Goal: Task Accomplishment & Management: Use online tool/utility

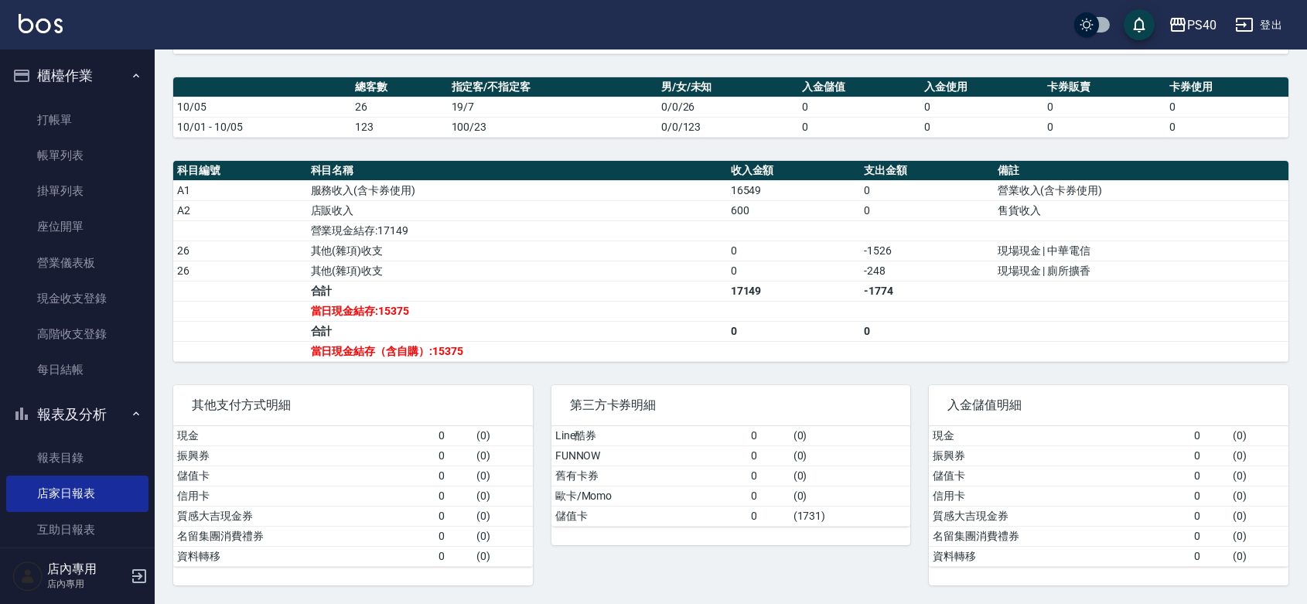
scroll to position [225, 0]
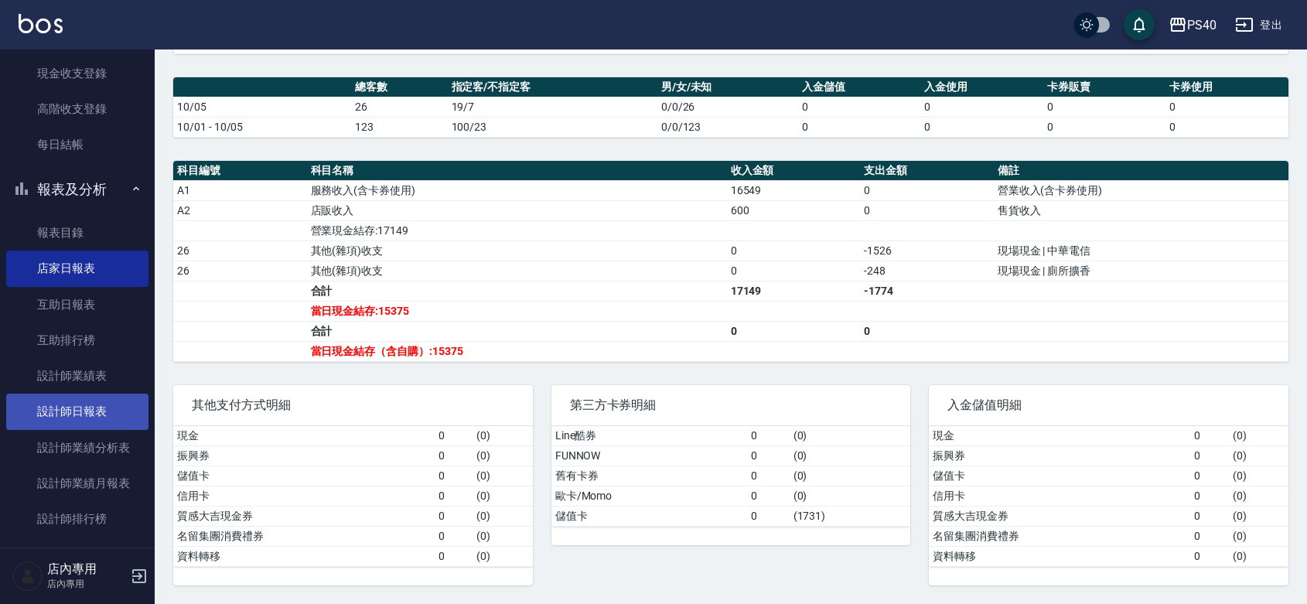
drag, startPoint x: 99, startPoint y: 396, endPoint x: 102, endPoint y: 407, distance: 11.3
click at [101, 399] on link "設計師日報表" at bounding box center [77, 412] width 142 height 36
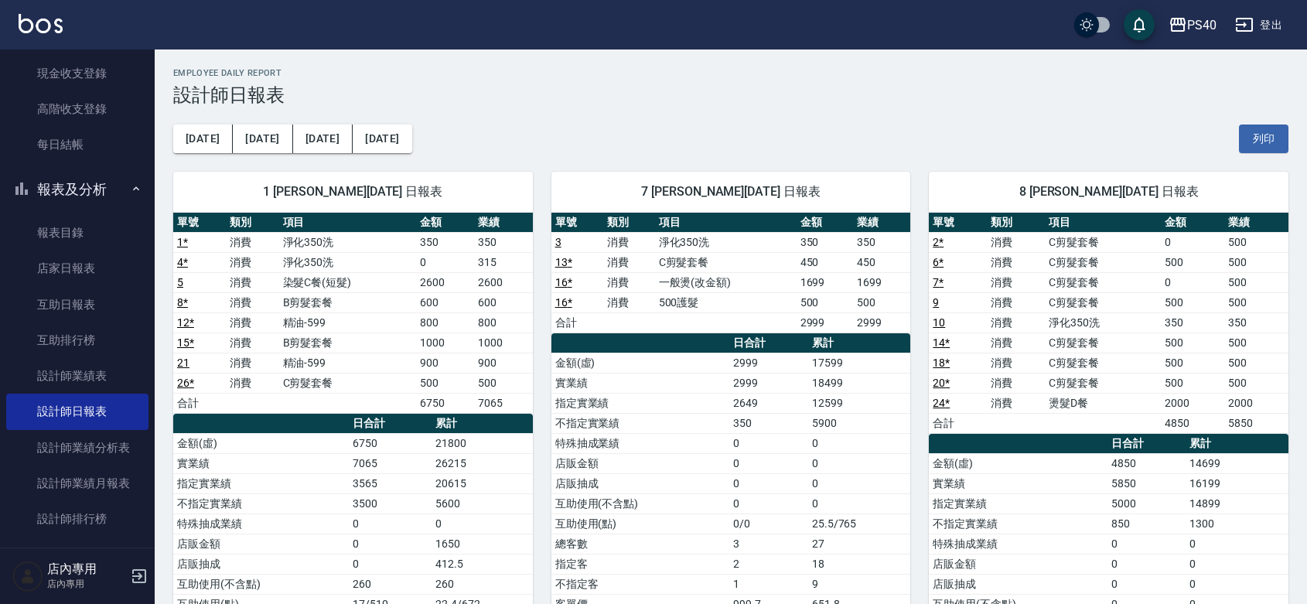
click at [930, 300] on td "9" at bounding box center [958, 302] width 58 height 20
click at [934, 299] on link "9" at bounding box center [936, 302] width 6 height 12
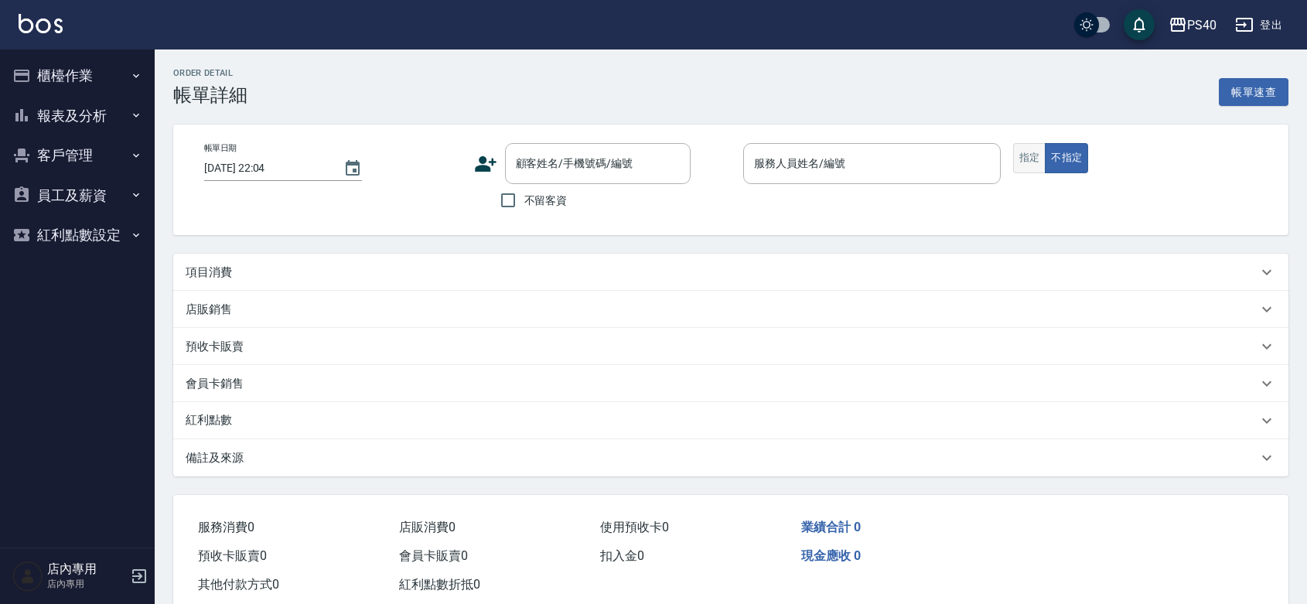
click at [1030, 161] on button "指定" at bounding box center [1029, 158] width 33 height 30
type input "2025/10/05 21:06"
checkbox input "true"
type input "簡紹倫-8"
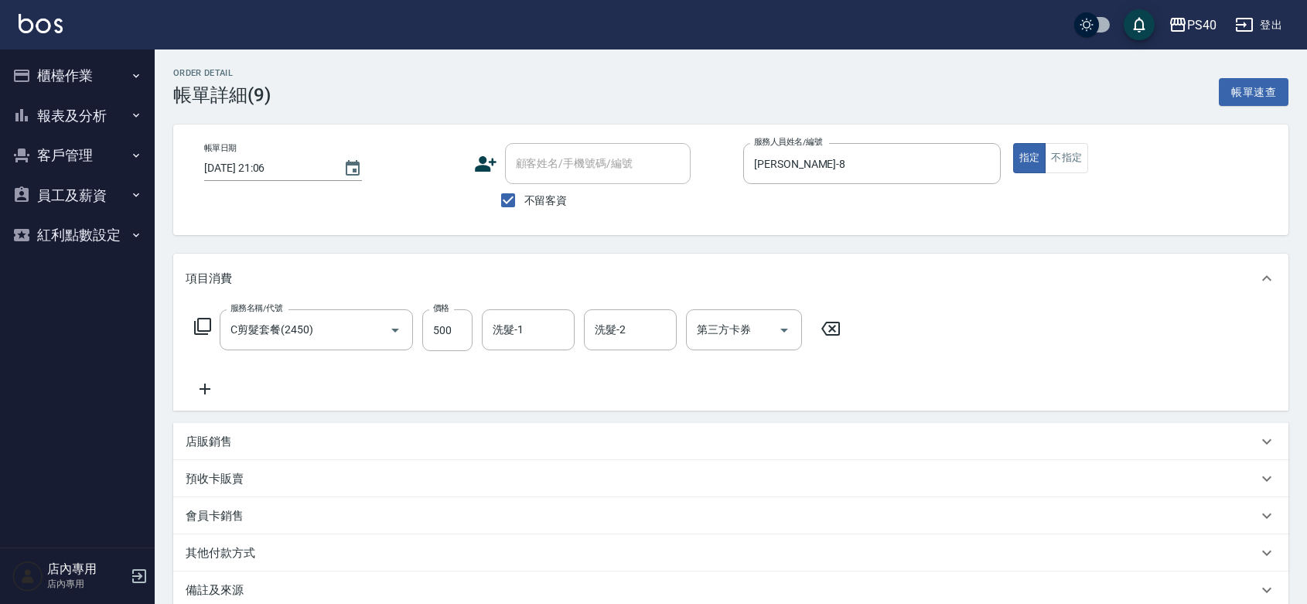
type input "C剪髮套餐(2450)"
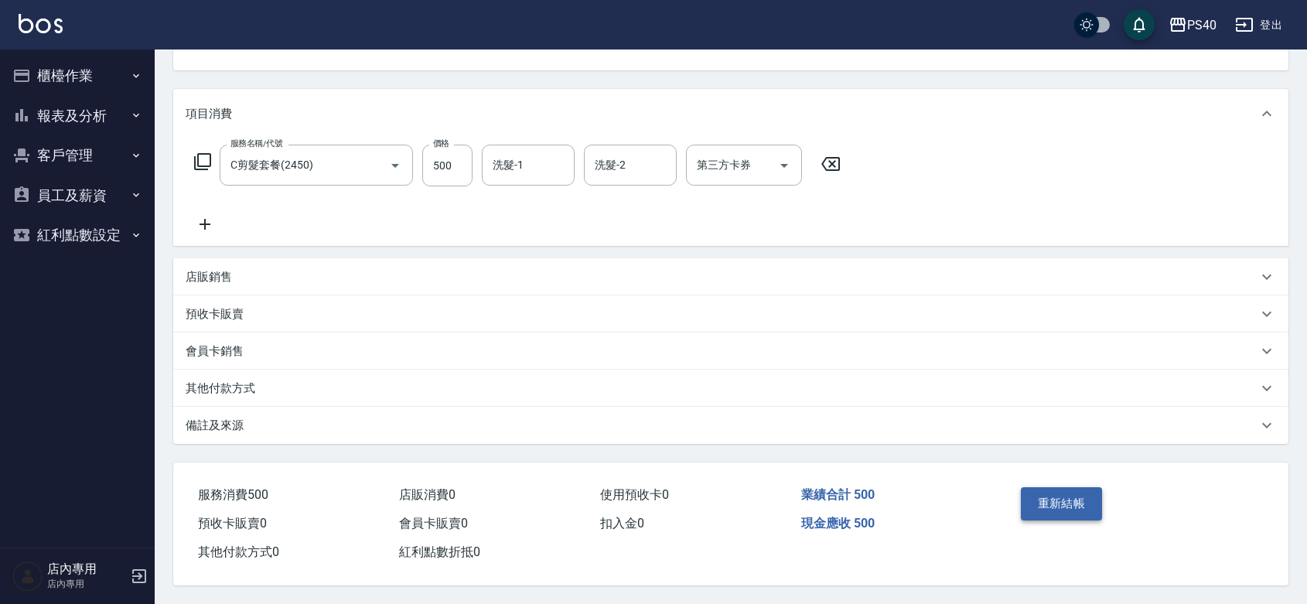
click at [1053, 488] on button "重新結帳" at bounding box center [1062, 503] width 82 height 32
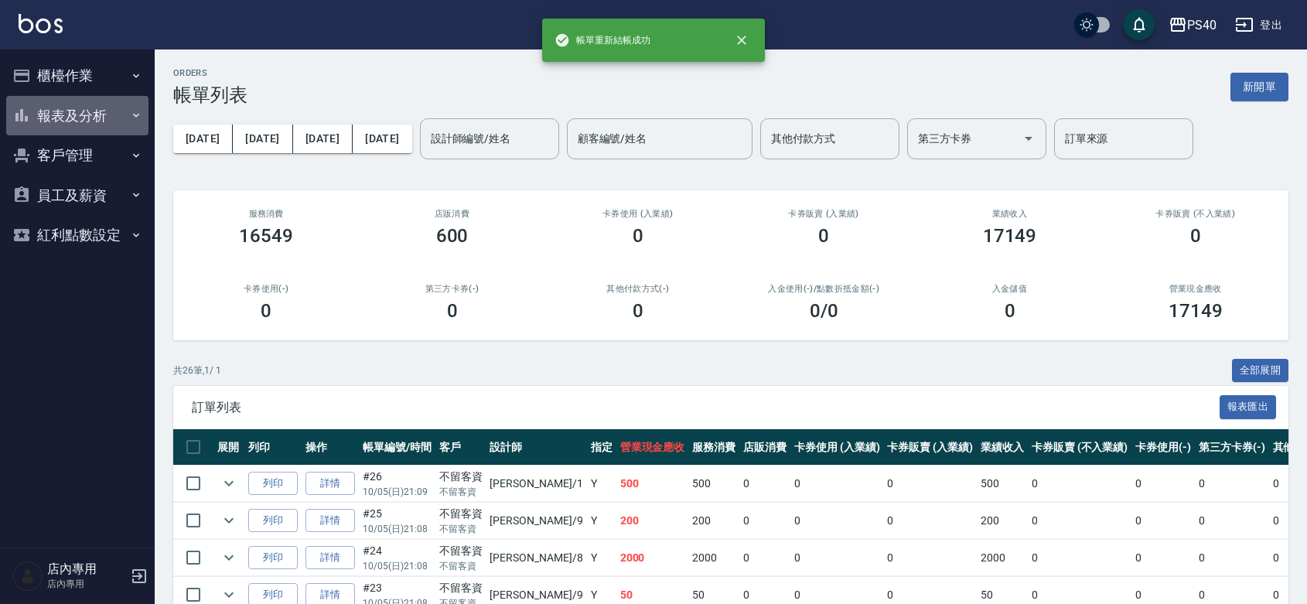
click at [94, 117] on button "報表及分析" at bounding box center [77, 116] width 142 height 40
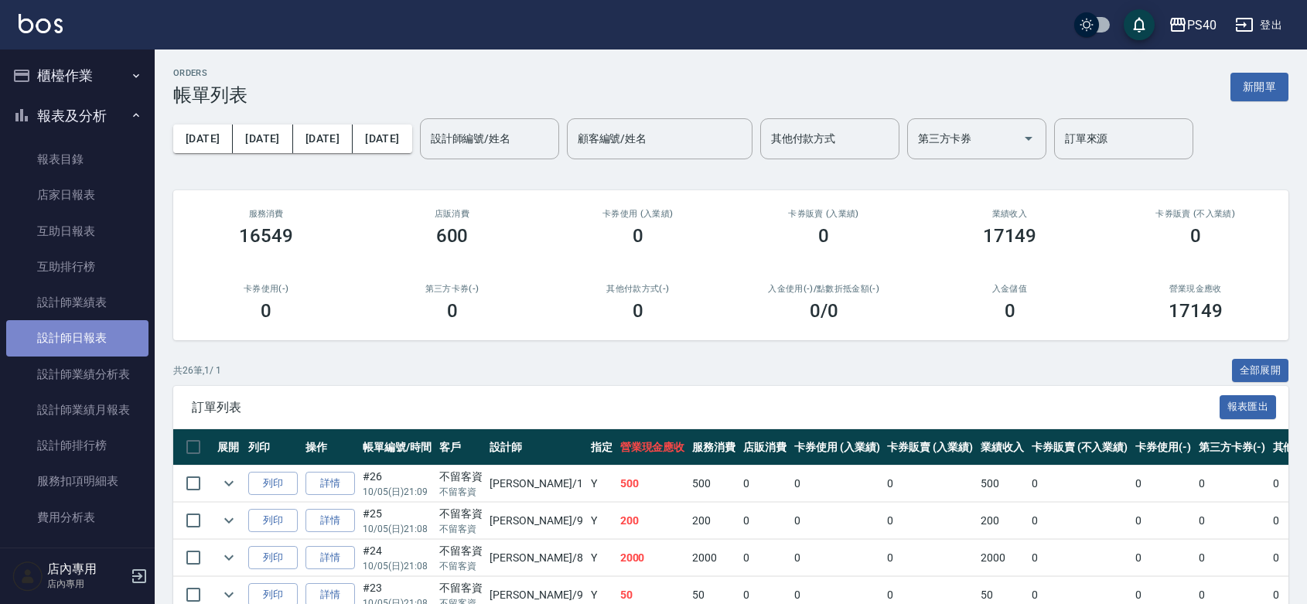
drag, startPoint x: 80, startPoint y: 336, endPoint x: 93, endPoint y: 331, distance: 14.2
click at [83, 336] on link "設計師日報表" at bounding box center [77, 338] width 142 height 36
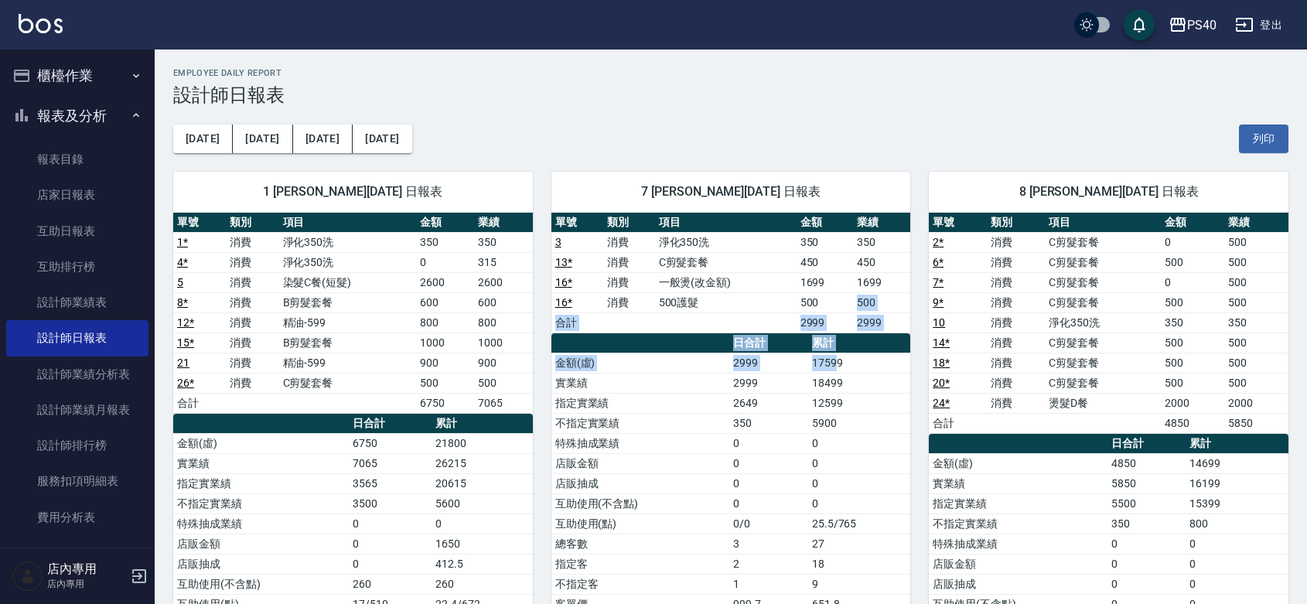
drag, startPoint x: 838, startPoint y: 334, endPoint x: 838, endPoint y: 292, distance: 41.8
click at [838, 299] on div "單號 類別 項目 金額 業績 3 消費 淨化350洗 350 350 13 * 消費 C剪髮套餐 450 450 16 * 消費 一般燙(改金額) 1699 …" at bounding box center [731, 434] width 360 height 442
click at [838, 292] on td "500" at bounding box center [825, 302] width 57 height 20
drag, startPoint x: 868, startPoint y: 290, endPoint x: 868, endPoint y: 220, distance: 69.6
click at [868, 237] on tbody "3 消費 淨化350洗 350 350 13 * 消費 C剪髮套餐 450 450 16 * 消費 一般燙(改金額) 1699 1699 16 * 消費 50…" at bounding box center [731, 282] width 360 height 101
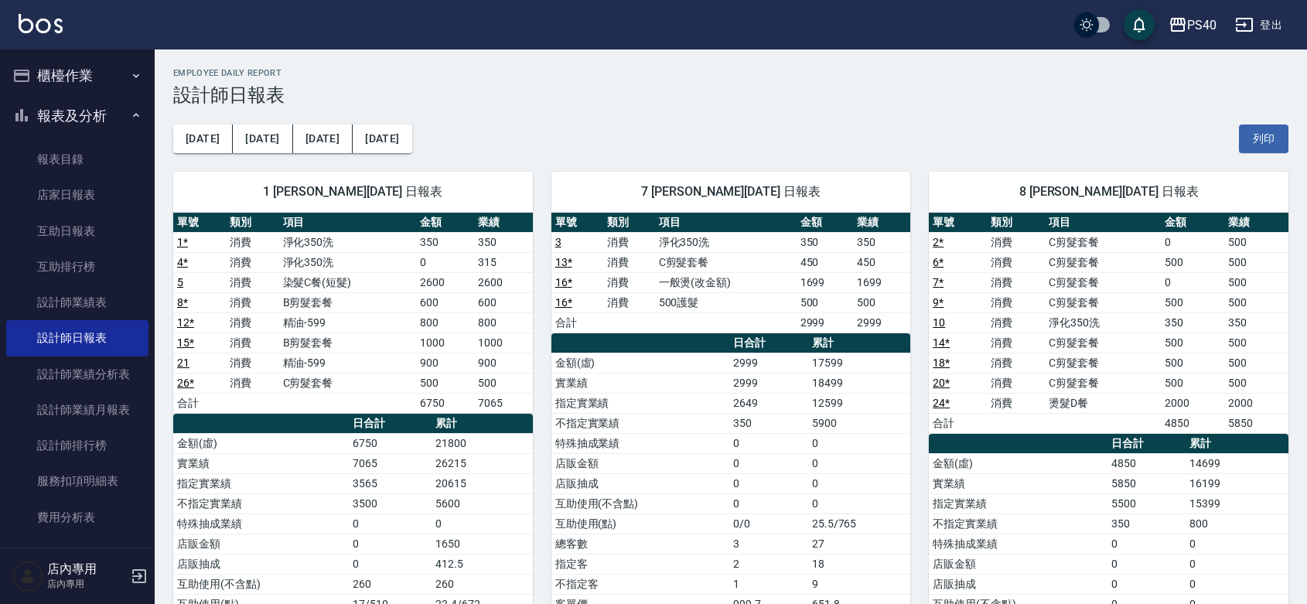
click at [868, 220] on th "業績" at bounding box center [881, 223] width 57 height 20
